Goal: Register for event/course

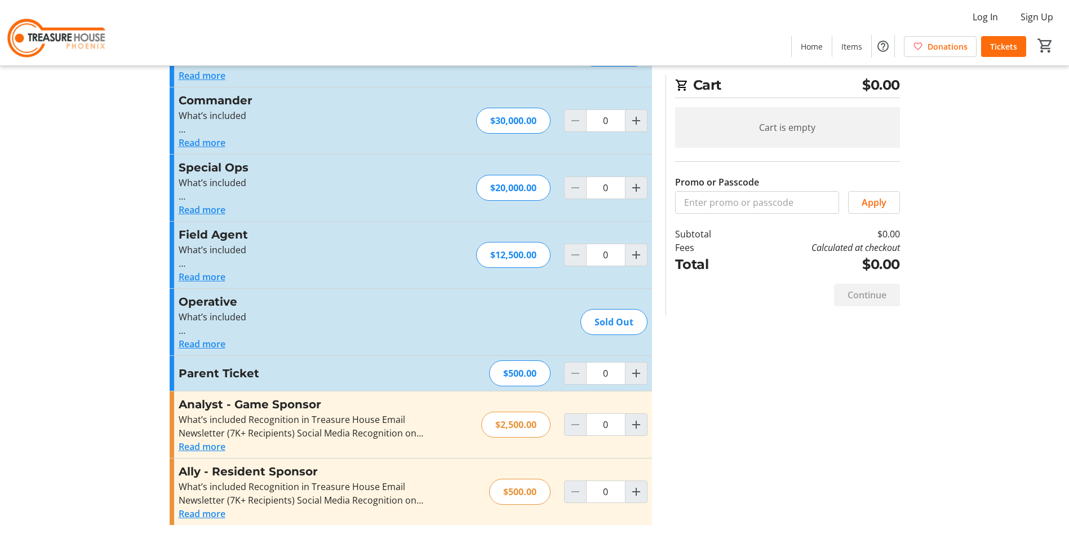
scroll to position [127, 0]
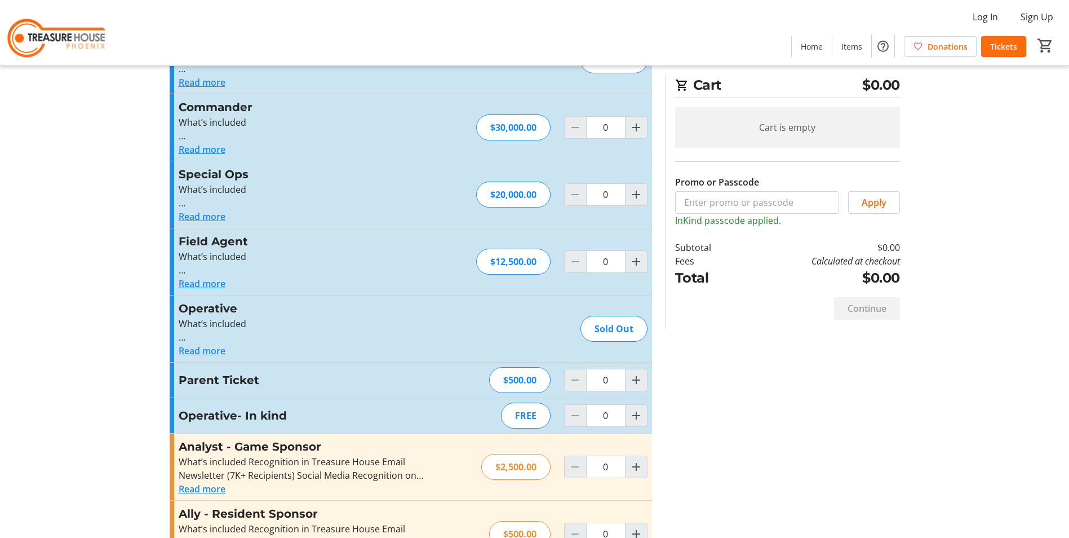
scroll to position [163, 0]
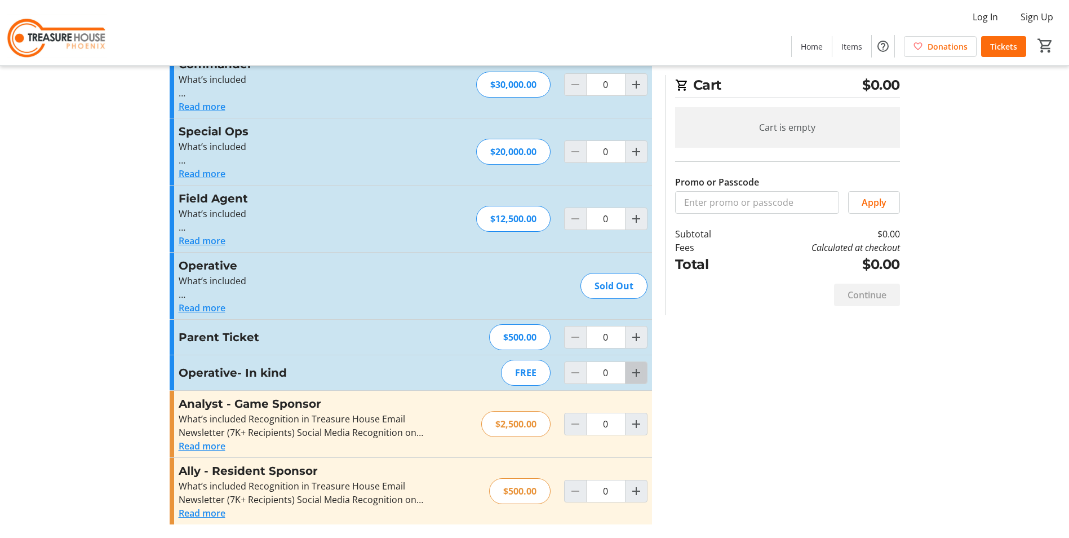
click at [635, 376] on mat-icon "Increment by one" at bounding box center [636, 373] width 14 height 14
type input "1"
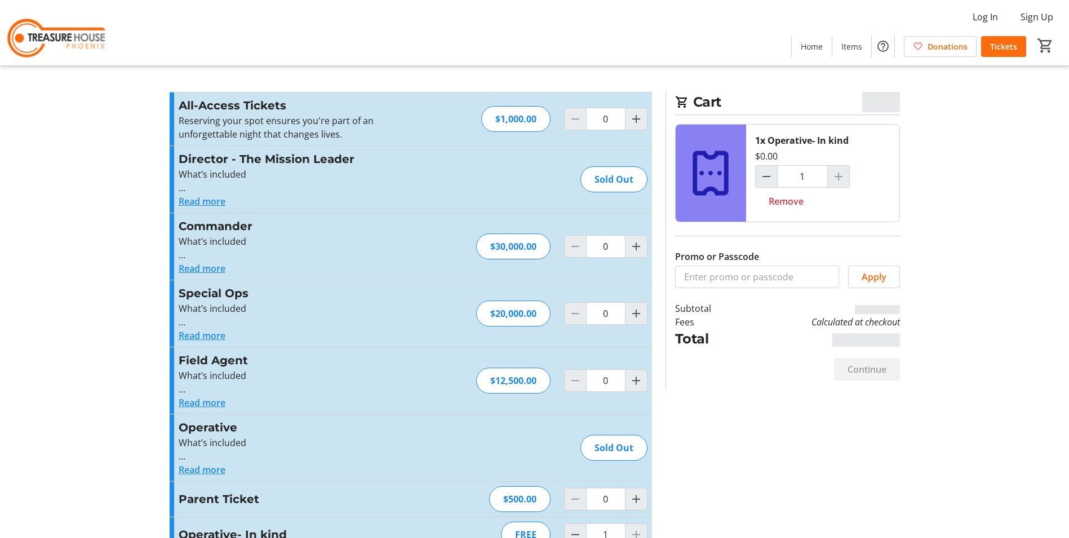
scroll to position [0, 0]
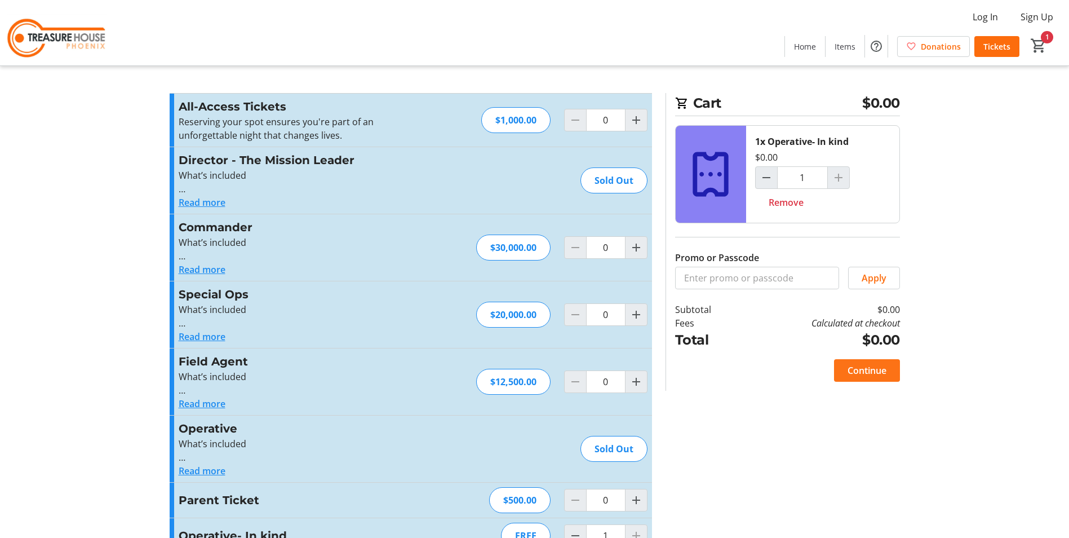
click at [868, 372] on span "Continue" at bounding box center [866, 370] width 39 height 14
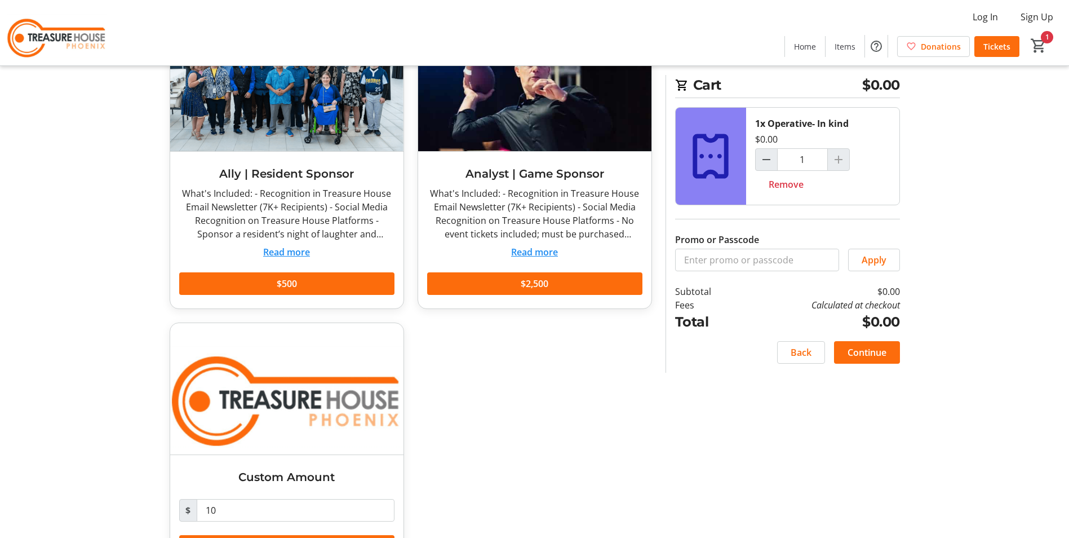
scroll to position [155, 0]
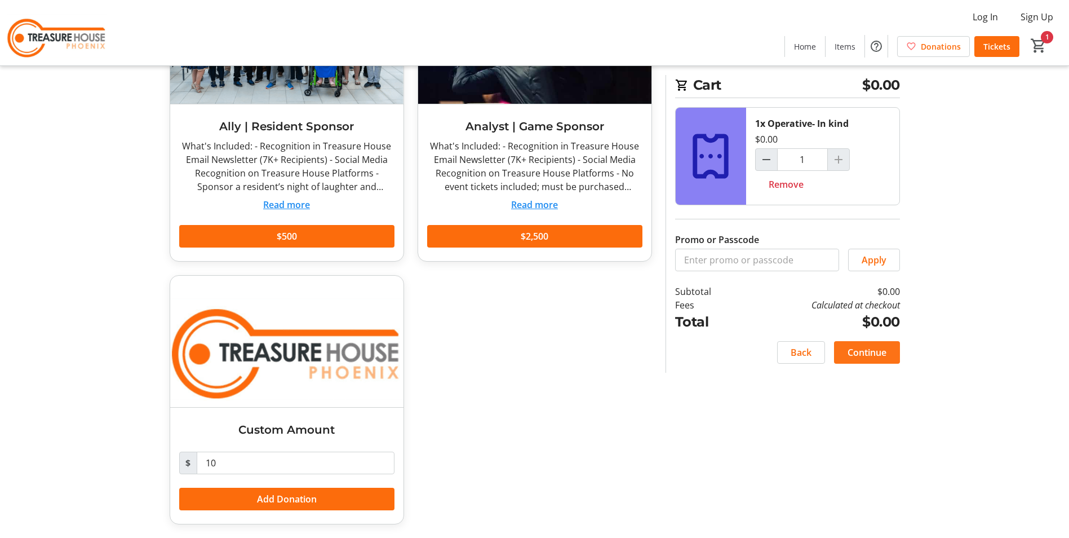
click at [884, 354] on span "Continue" at bounding box center [866, 352] width 39 height 14
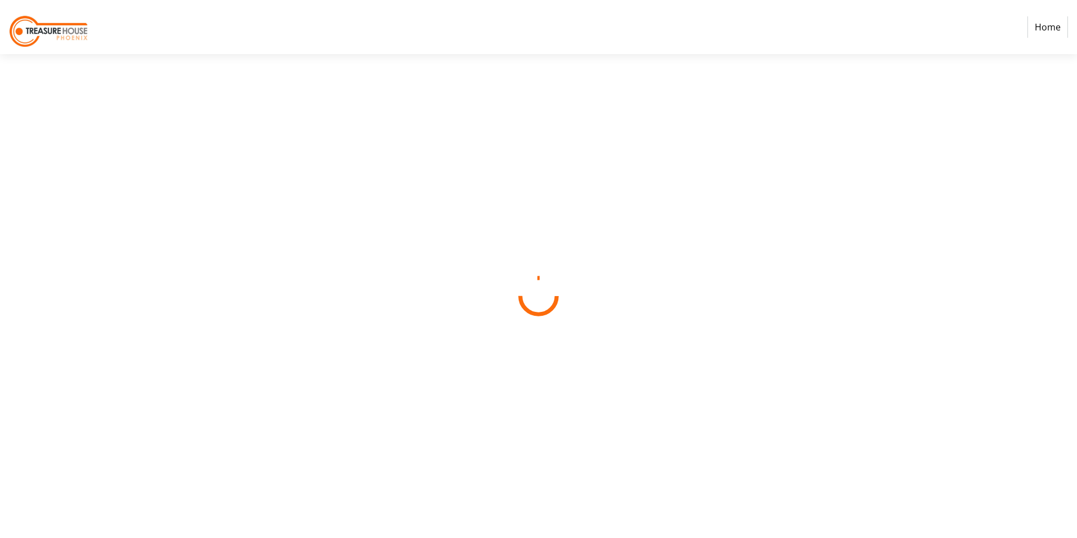
select select
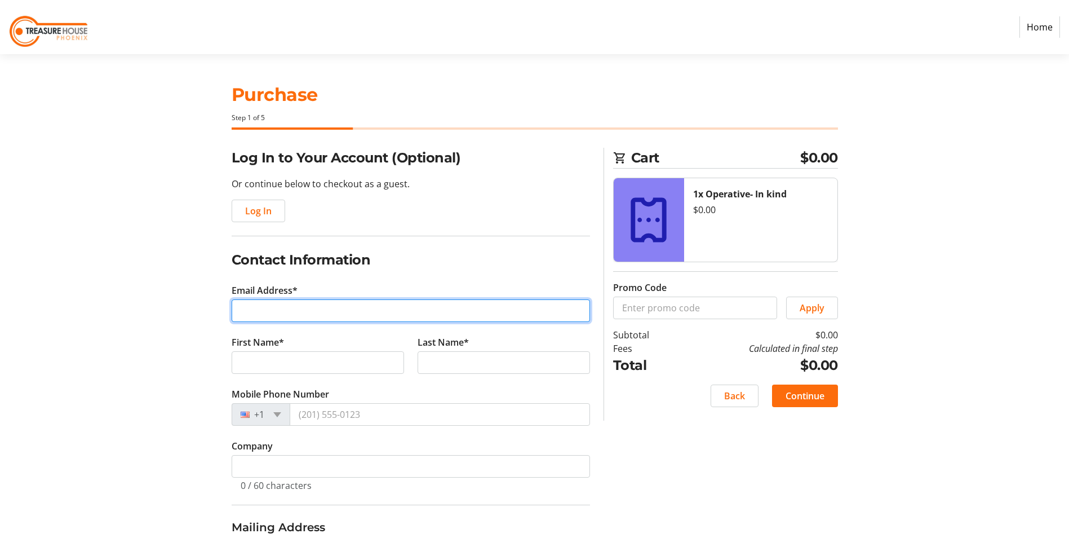
click at [285, 311] on input "Email Address*" at bounding box center [411, 310] width 358 height 23
type input "b"
